Goal: Book appointment/travel/reservation

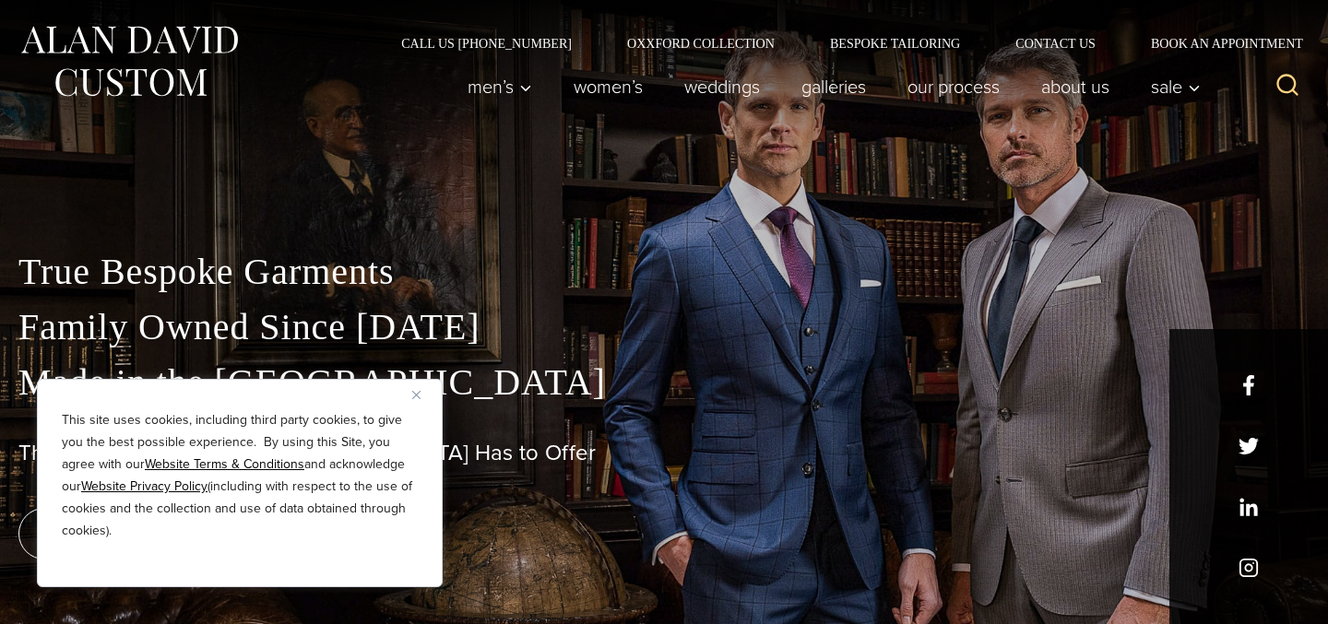
click at [156, 85] on img at bounding box center [128, 61] width 221 height 82
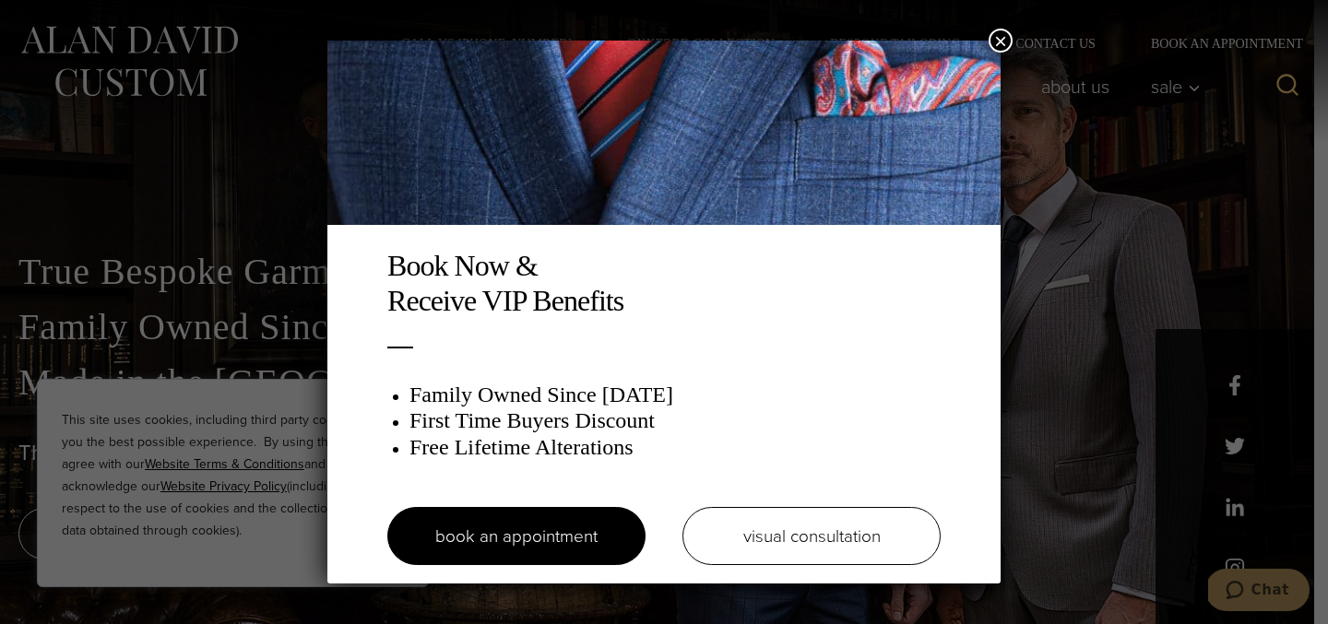
click at [141, 77] on div "Book Now & Receive VIP Benefits Family Owned Since 1913 First Time Buyers Disco…" at bounding box center [664, 312] width 1328 height 624
